Goal: Check status: Check status

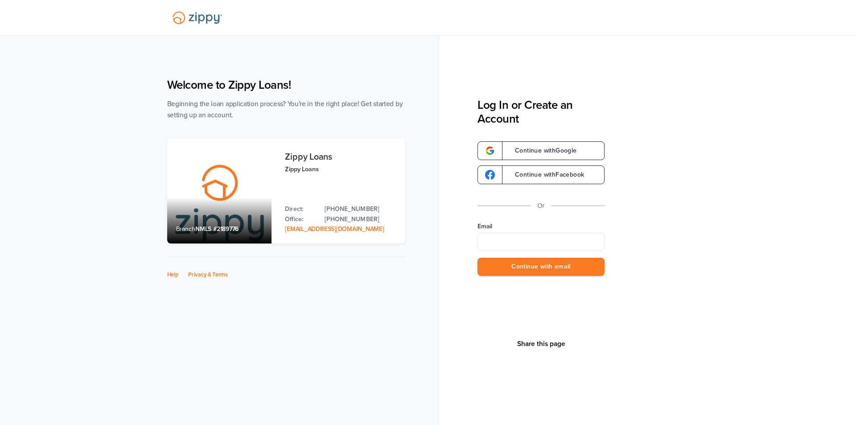
type input "**********"
click at [515, 271] on button "Continue with email" at bounding box center [540, 267] width 127 height 18
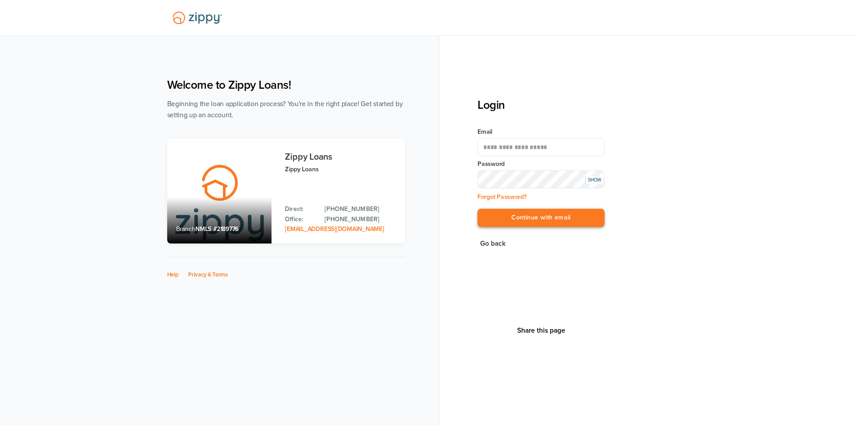
click at [522, 215] on button "Continue with email" at bounding box center [540, 218] width 127 height 18
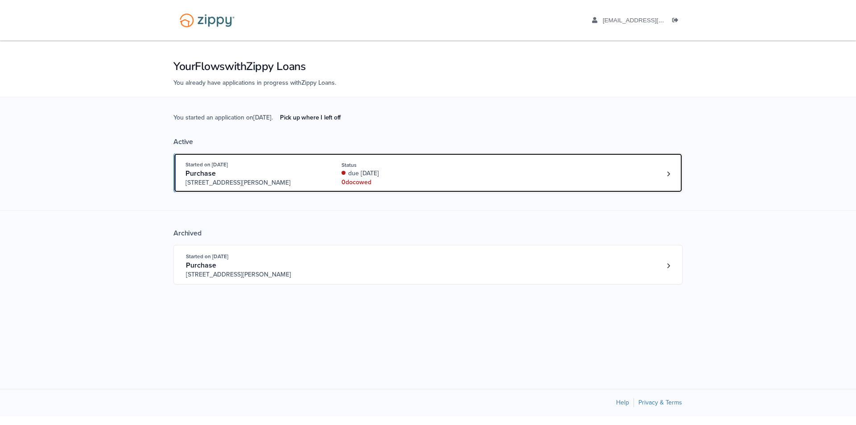
click at [526, 180] on div "Started on [DATE] Purchase [STREET_ADDRESS][PERSON_NAME] Status due [DATE] 0 do…" at bounding box center [423, 173] width 476 height 27
